Goal: Task Accomplishment & Management: Use online tool/utility

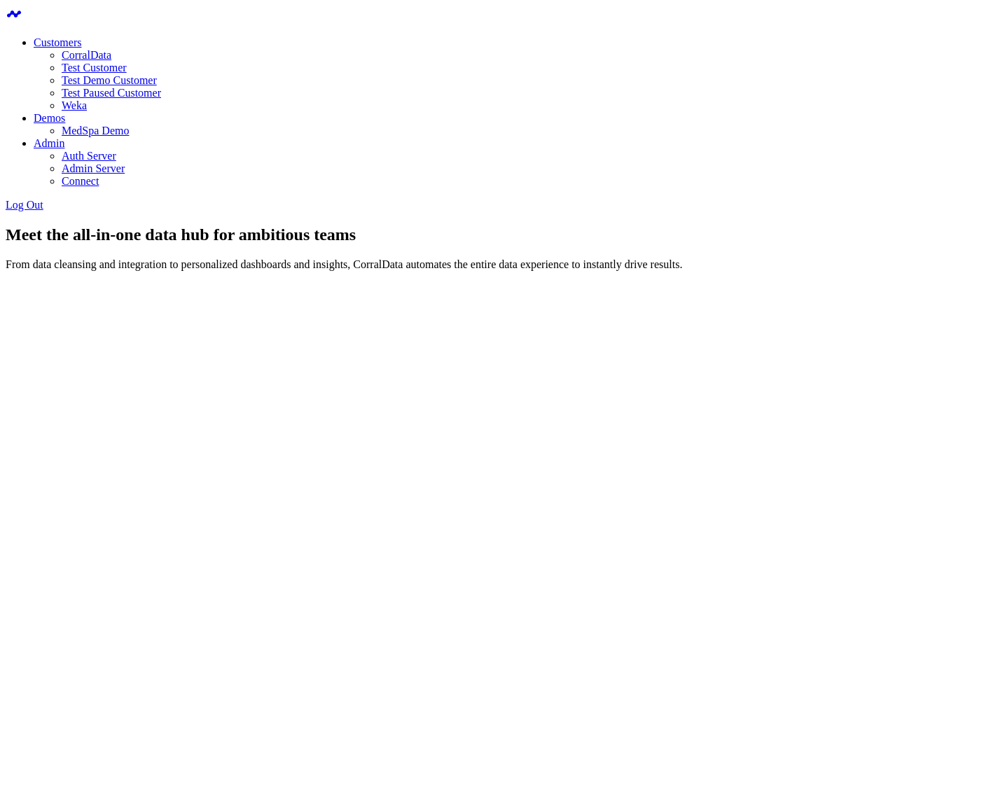
click at [400, 226] on div "Meet the all-in-one data hub for ambitious teams From data cleansing and integr…" at bounding box center [499, 249] width 987 height 46
click at [111, 49] on link "CorralData" at bounding box center [87, 55] width 50 height 12
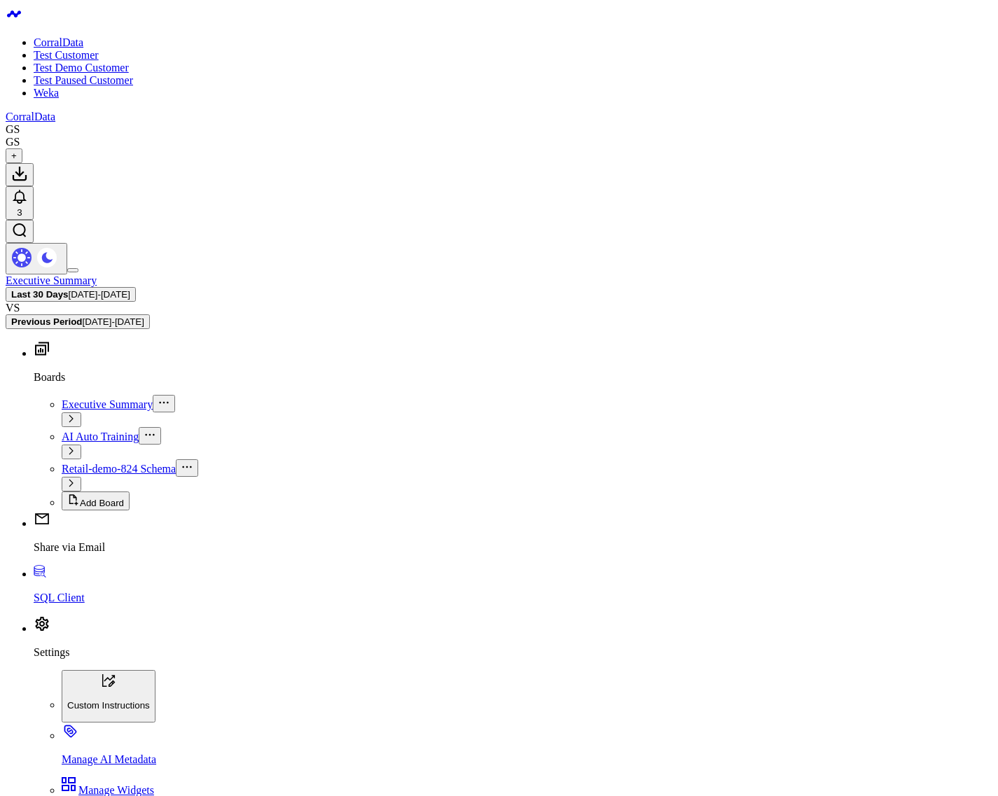
click at [77, 463] on span "Retail-demo-824 Schema" at bounding box center [119, 469] width 114 height 12
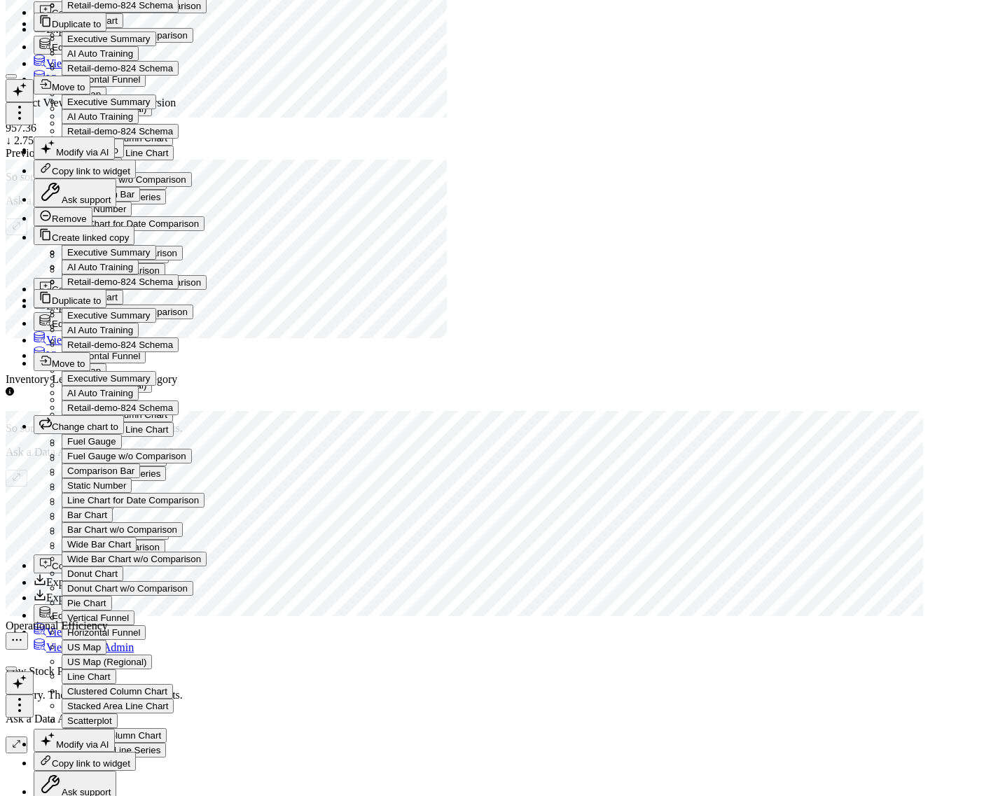
scroll to position [5296, 0]
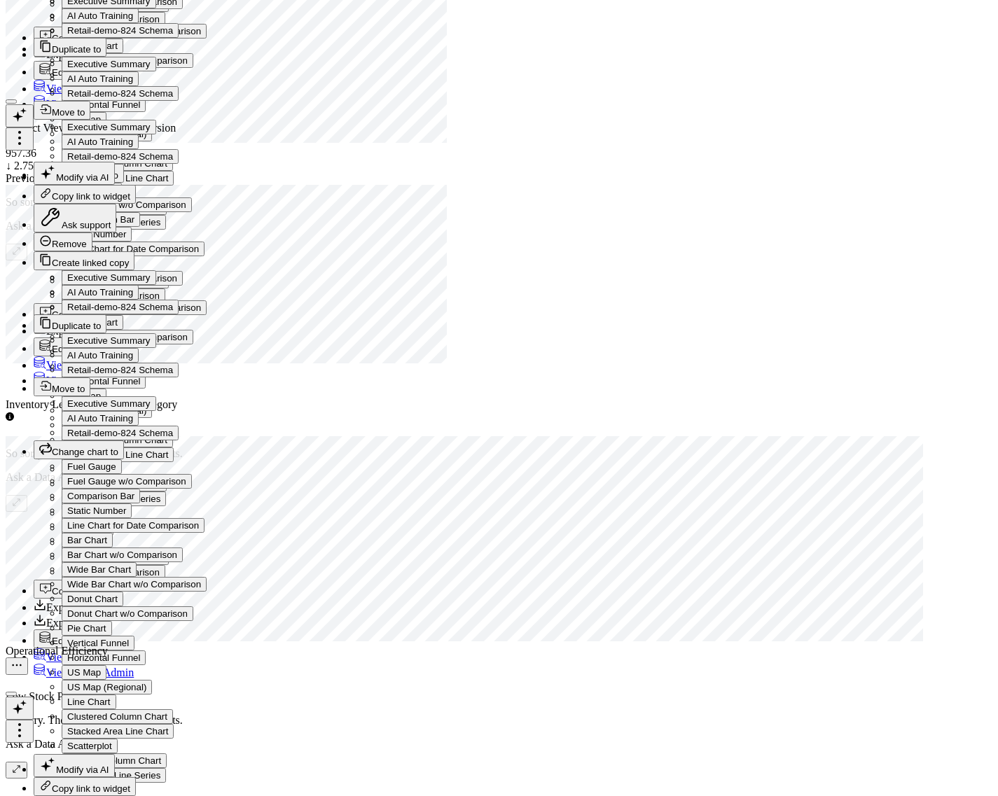
drag, startPoint x: 96, startPoint y: 297, endPoint x: 207, endPoint y: 624, distance: 345.5
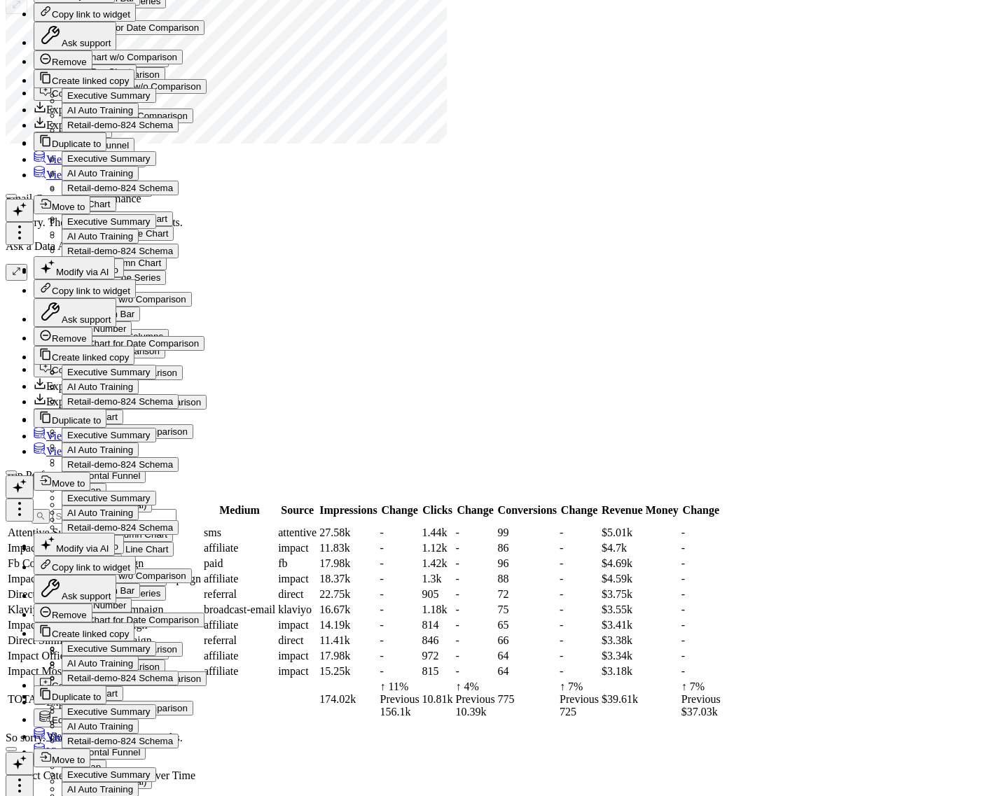
scroll to position [4288, 0]
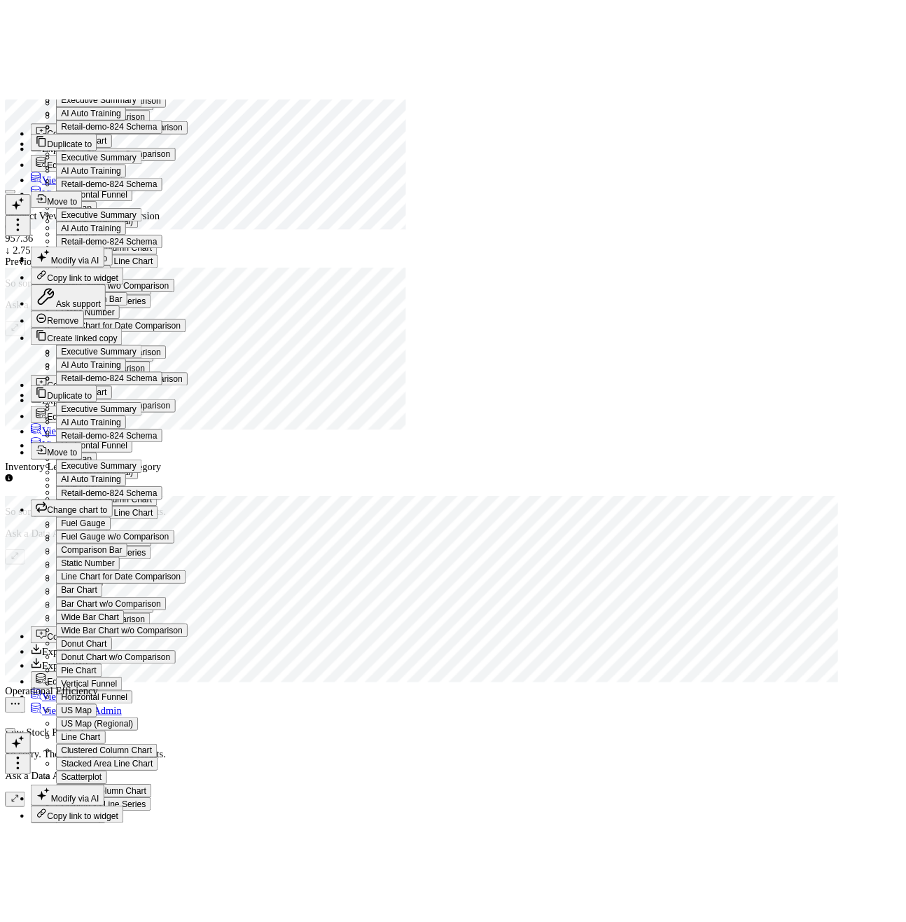
scroll to position [5255, 0]
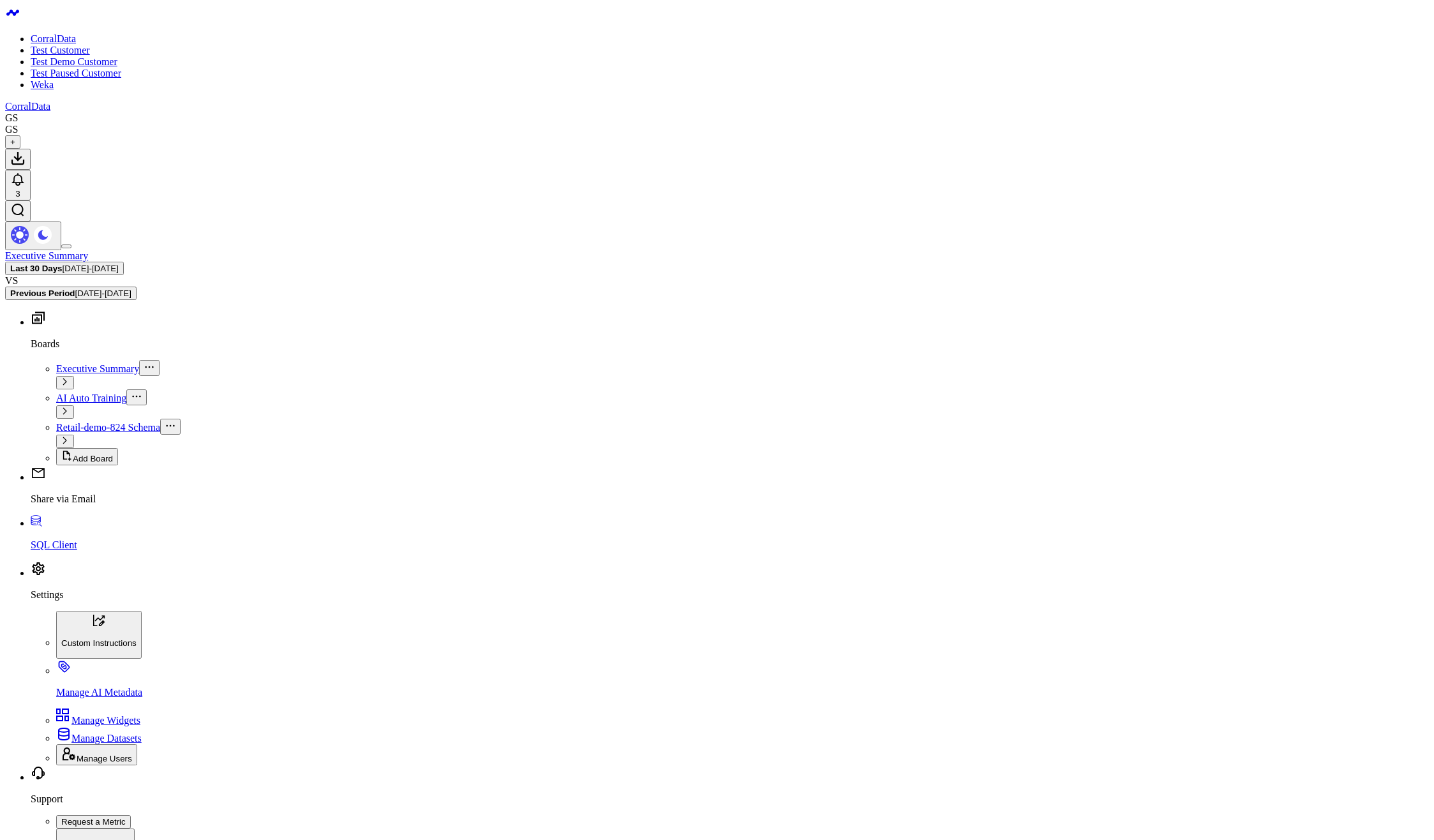
click at [76, 363] on span "Executive Summary" at bounding box center [97, 368] width 83 height 11
click at [93, 422] on span "Retail-demo-824 Schema" at bounding box center [108, 427] width 104 height 11
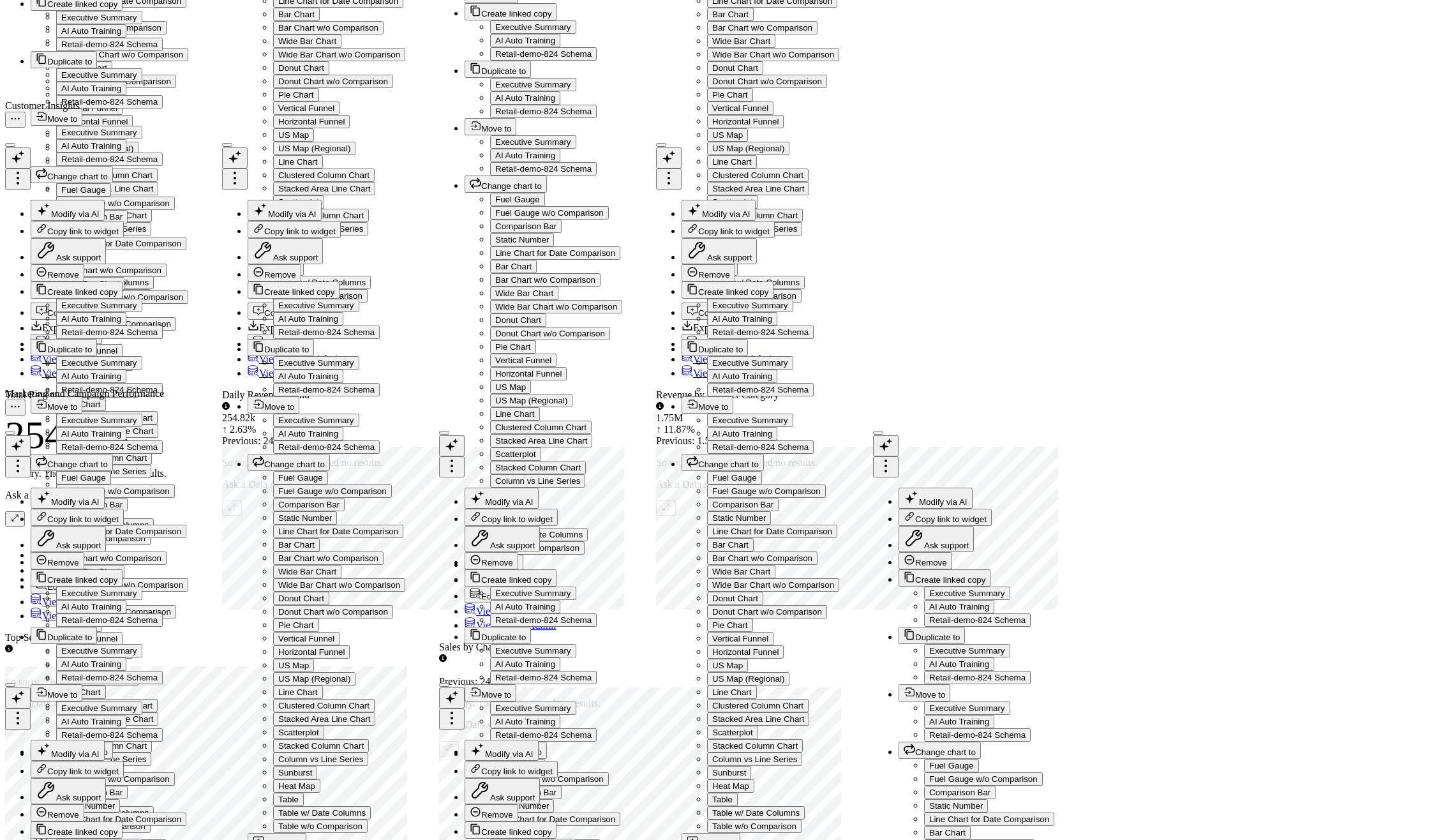
scroll to position [966, 0]
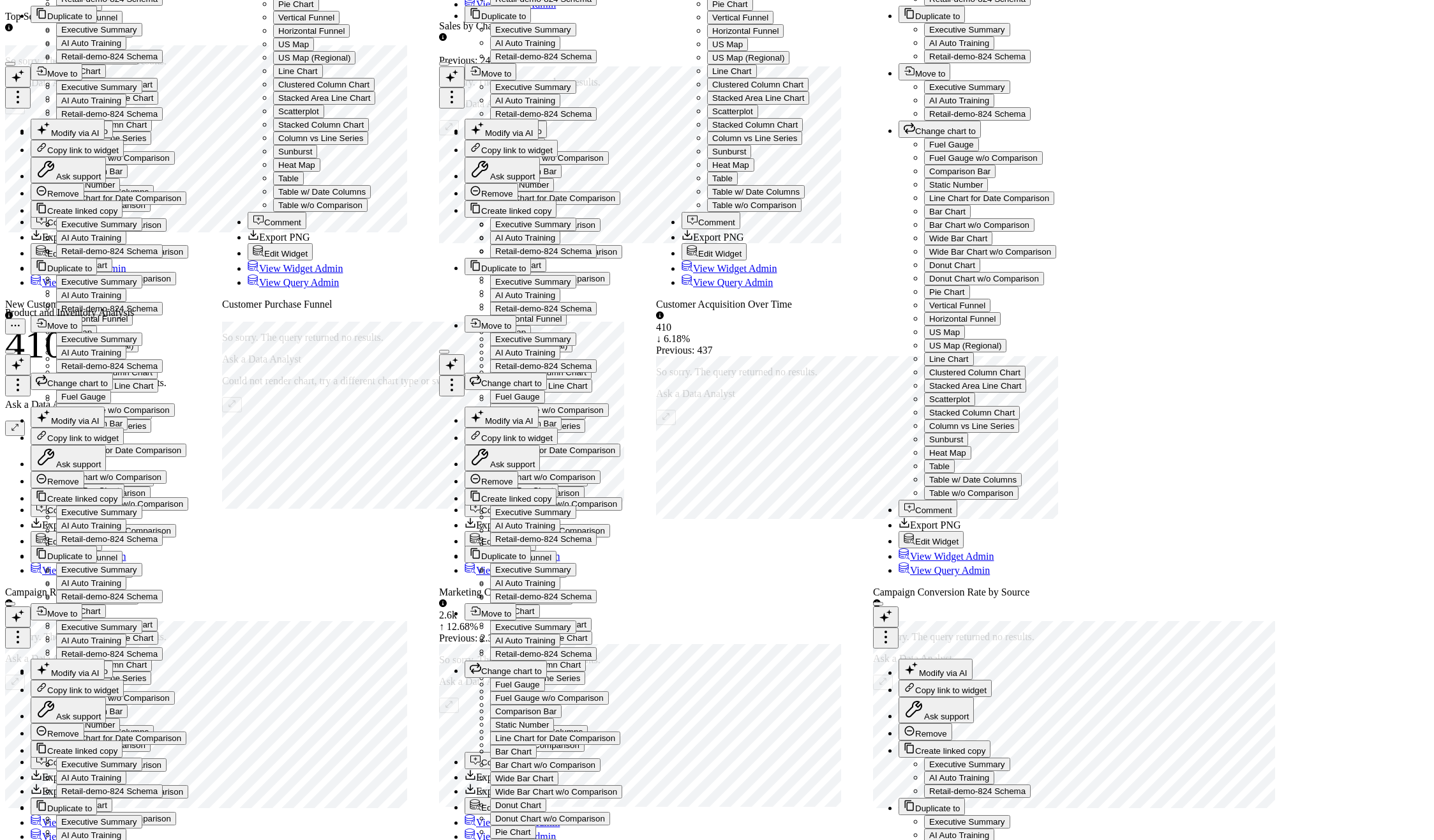
scroll to position [2114, 0]
